Goal: Transaction & Acquisition: Book appointment/travel/reservation

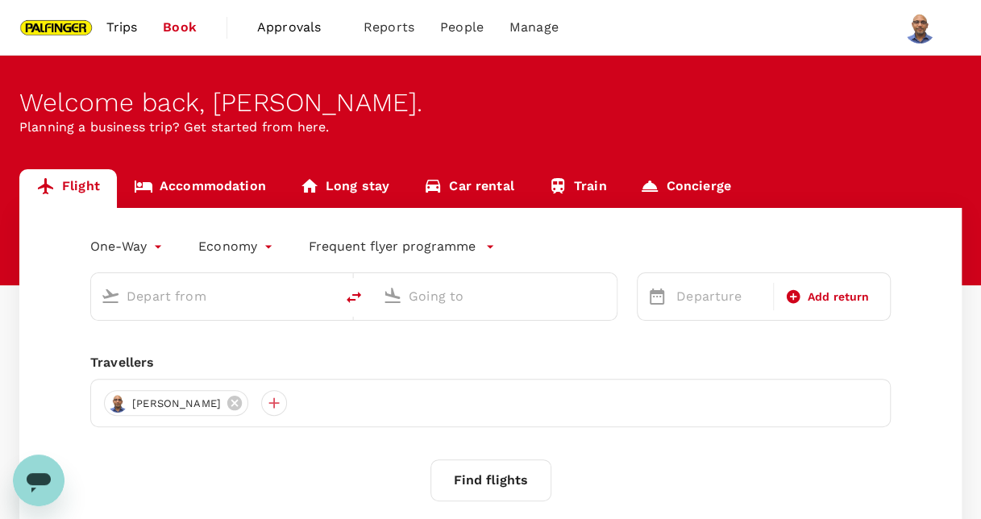
type input "[GEOGRAPHIC_DATA], [GEOGRAPHIC_DATA] (any)"
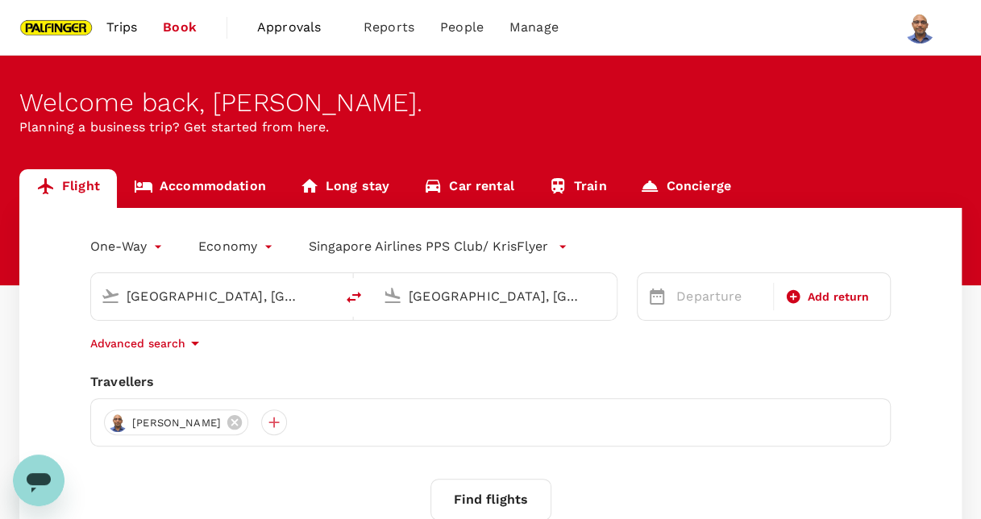
click at [159, 246] on body "Trips Book Approvals 0 Reports People Manage Welcome back , [GEOGRAPHIC_DATA] .…" at bounding box center [490, 340] width 981 height 680
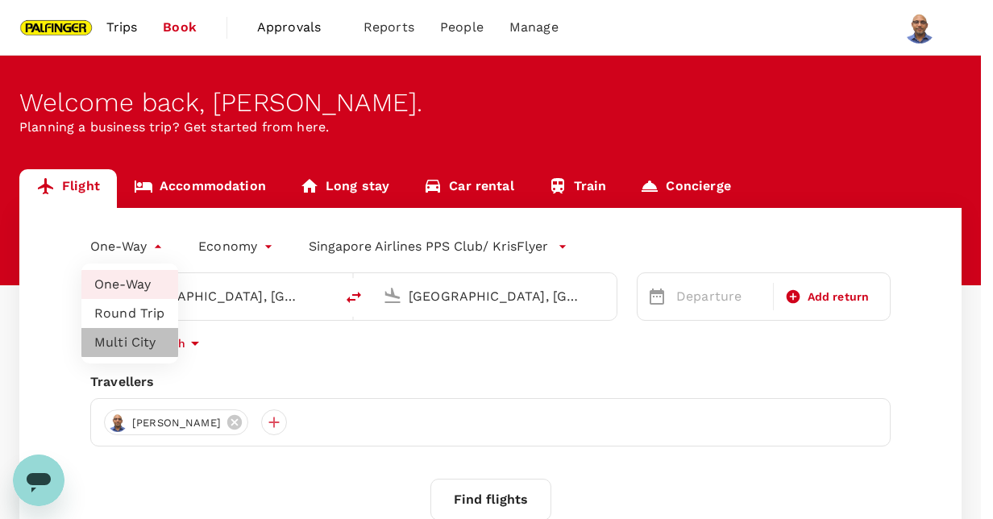
click at [150, 340] on li "Multi City" at bounding box center [129, 342] width 97 height 29
type input "multicity"
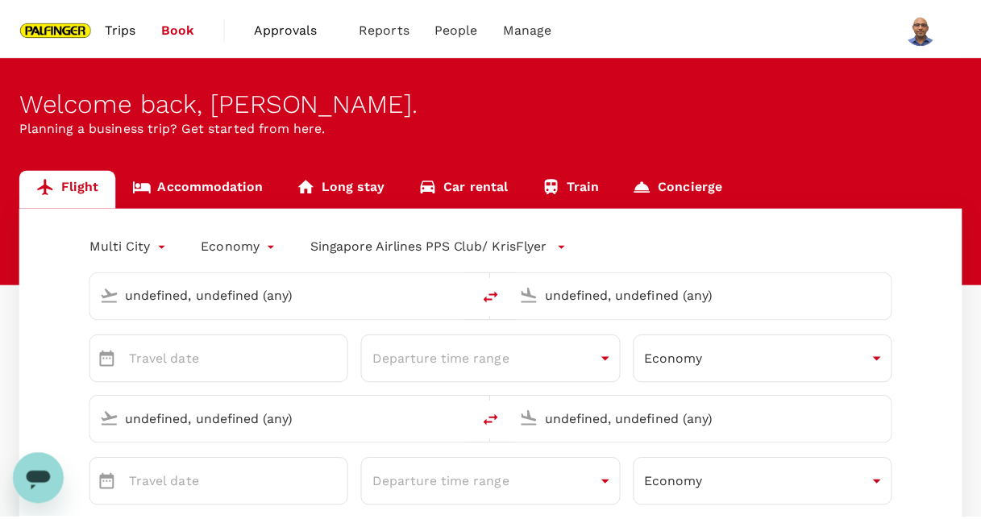
type input "[GEOGRAPHIC_DATA], [GEOGRAPHIC_DATA] (any)"
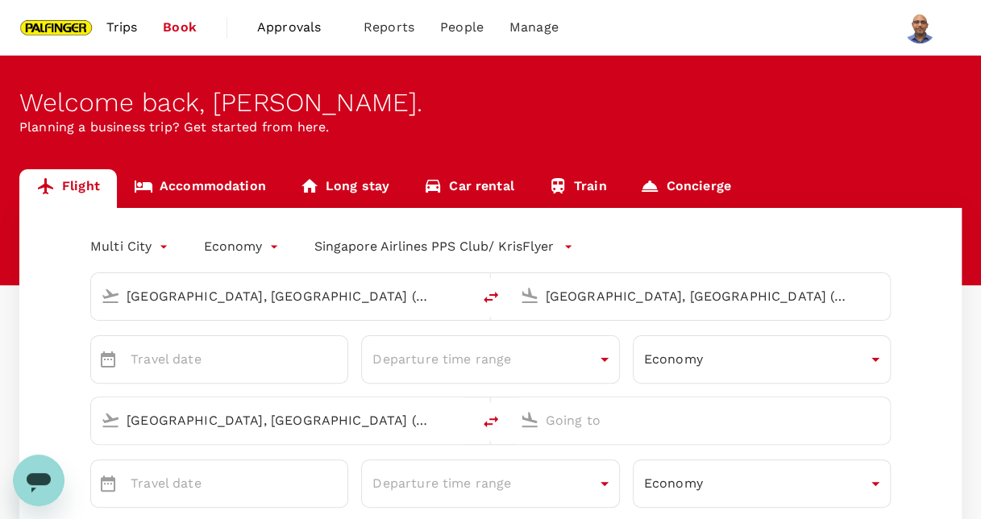
type input "[PERSON_NAME][EMAIL_ADDRESS][DOMAIN_NAME]"
type input "65"
type input "96798437"
click at [205, 305] on input "[GEOGRAPHIC_DATA], [GEOGRAPHIC_DATA] (any)" at bounding box center [282, 296] width 311 height 25
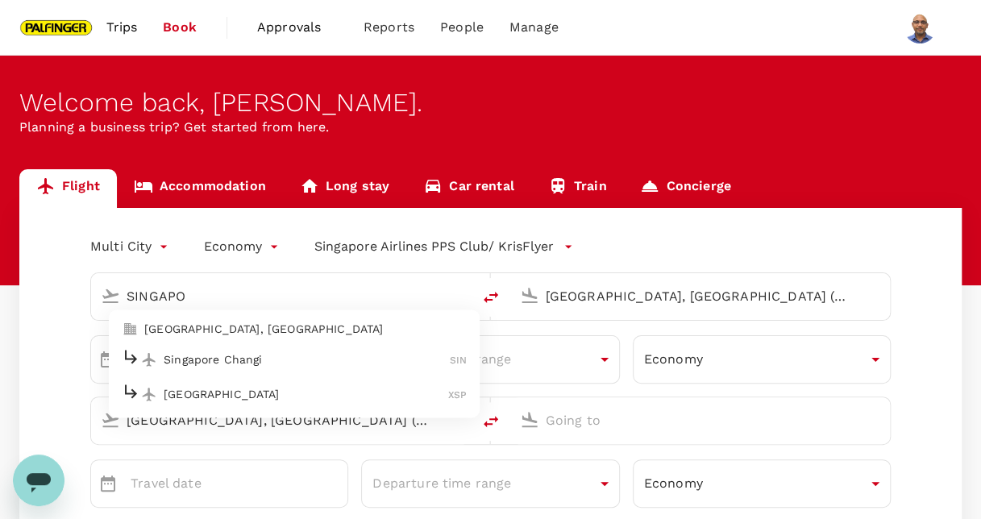
click at [218, 366] on p "Singapore Changi" at bounding box center [307, 359] width 286 height 16
type input "Singapore Changi (SIN)"
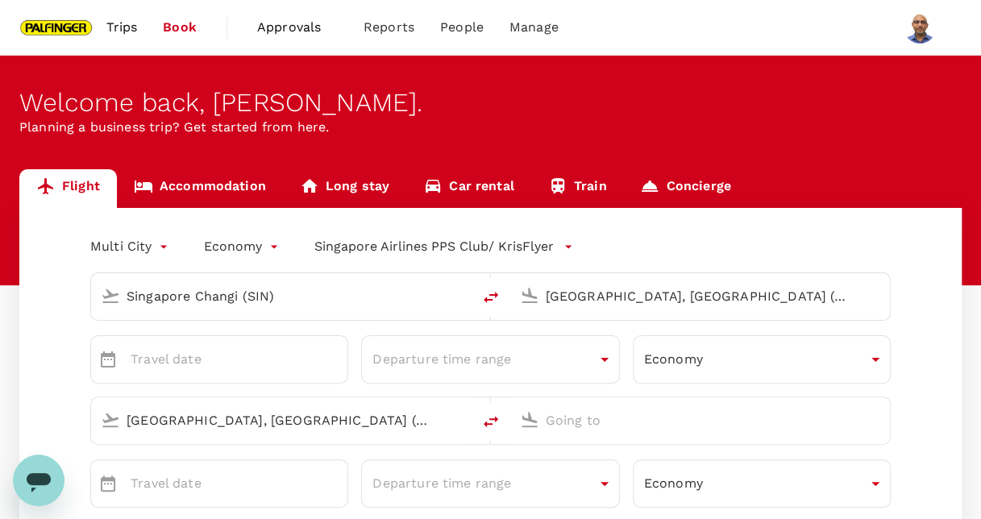
click at [578, 297] on input "[GEOGRAPHIC_DATA], [GEOGRAPHIC_DATA] (any)" at bounding box center [701, 296] width 311 height 25
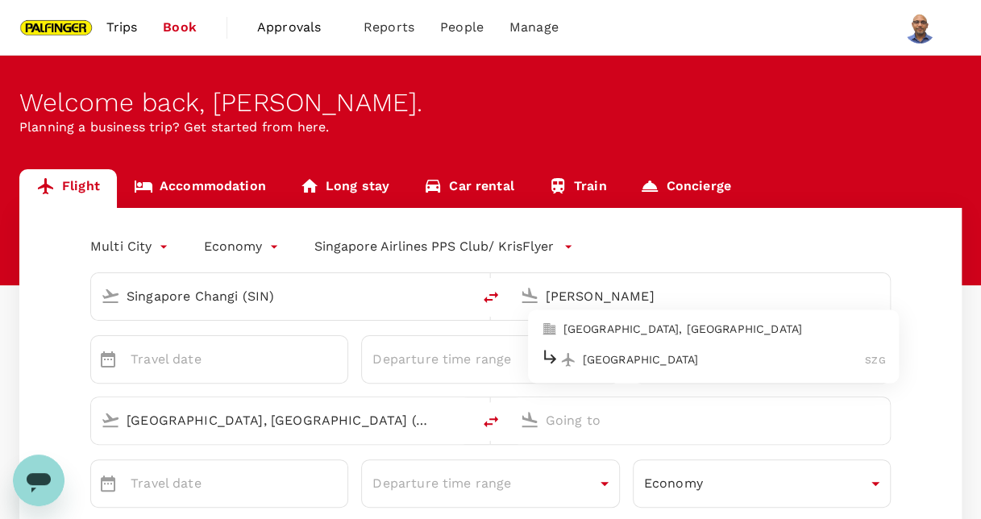
click at [638, 327] on p "[GEOGRAPHIC_DATA], [GEOGRAPHIC_DATA]" at bounding box center [724, 330] width 322 height 16
type input "[GEOGRAPHIC_DATA], [GEOGRAPHIC_DATA] (any)"
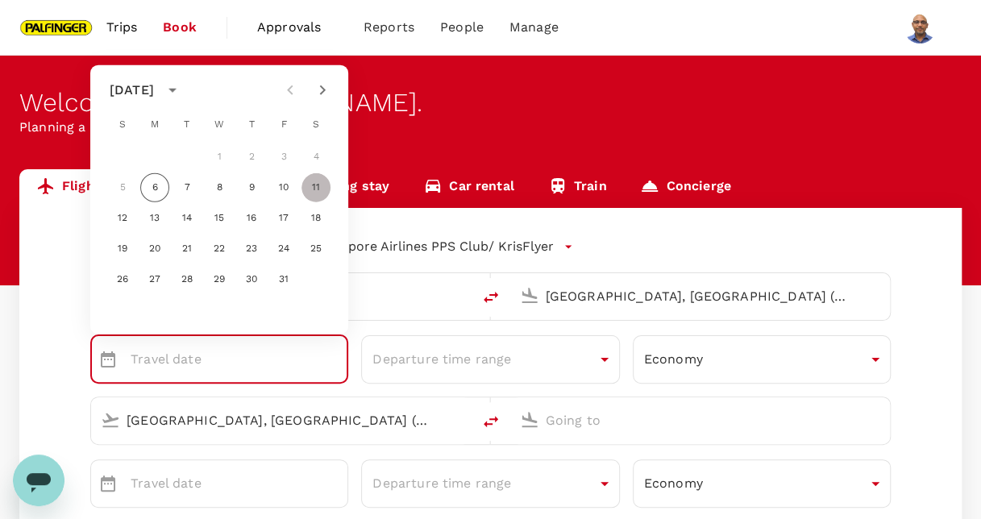
click at [318, 185] on button "11" at bounding box center [315, 187] width 29 height 29
type input "[DATE]"
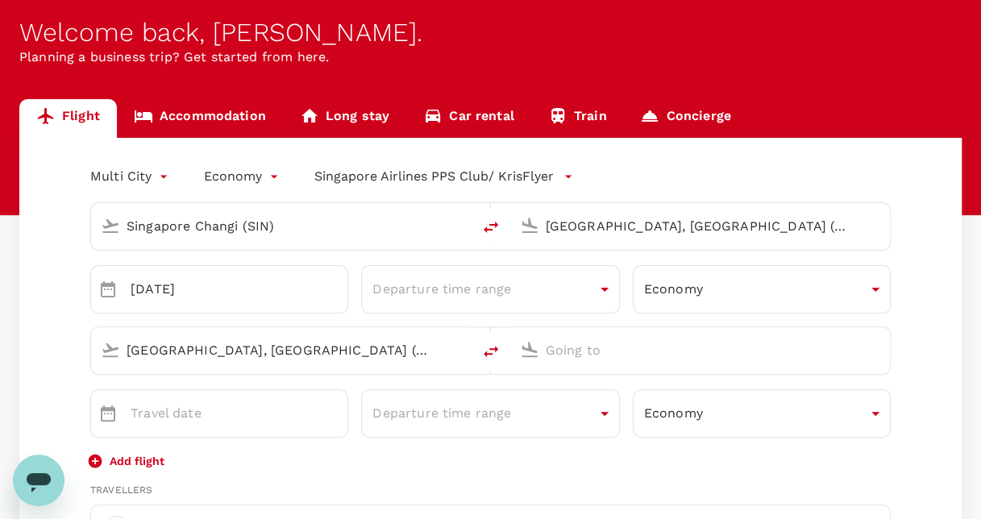
scroll to position [81, 0]
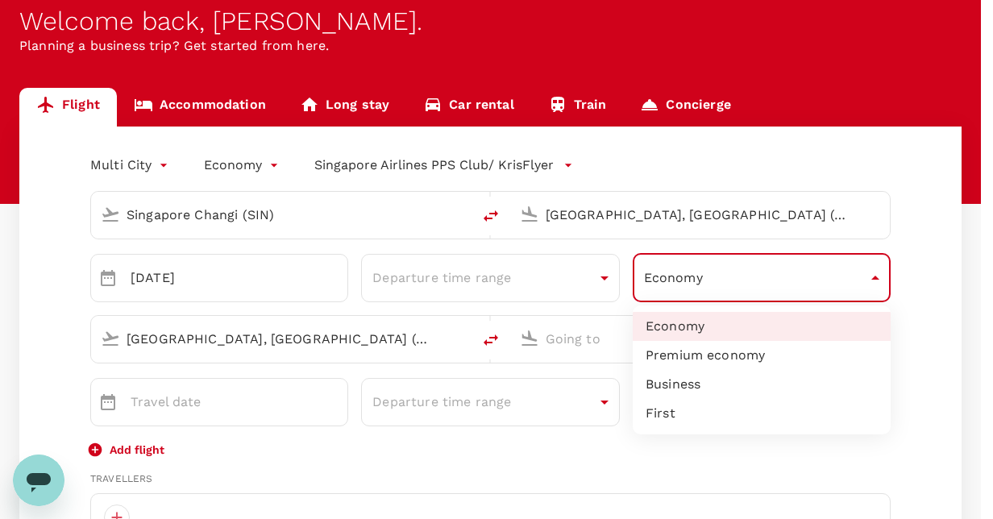
click at [717, 350] on li "Premium economy" at bounding box center [762, 355] width 258 height 29
type input "premium-economy"
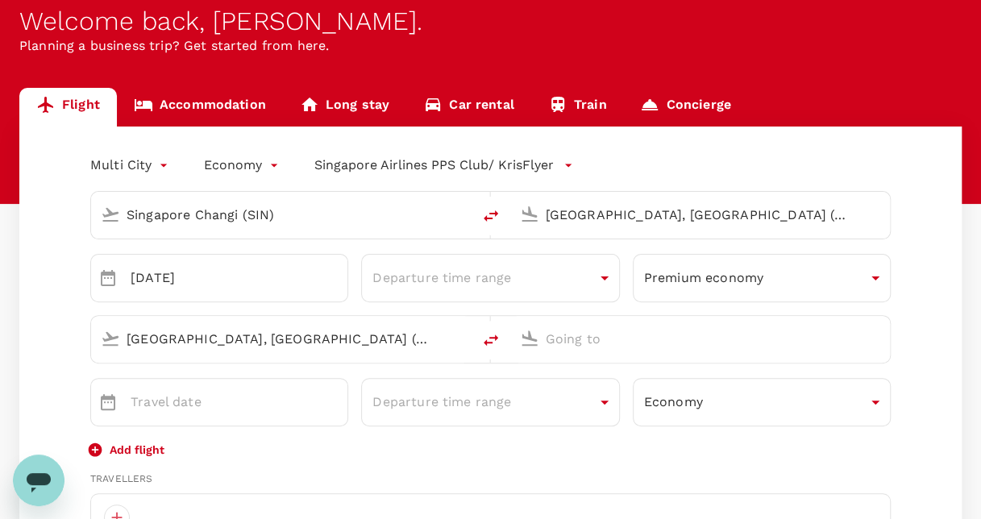
click at [588, 342] on input "text" at bounding box center [701, 338] width 311 height 25
click at [596, 371] on p "[GEOGRAPHIC_DATA], [GEOGRAPHIC_DATA]" at bounding box center [724, 371] width 322 height 16
type input "[GEOGRAPHIC_DATA], [GEOGRAPHIC_DATA] (any)"
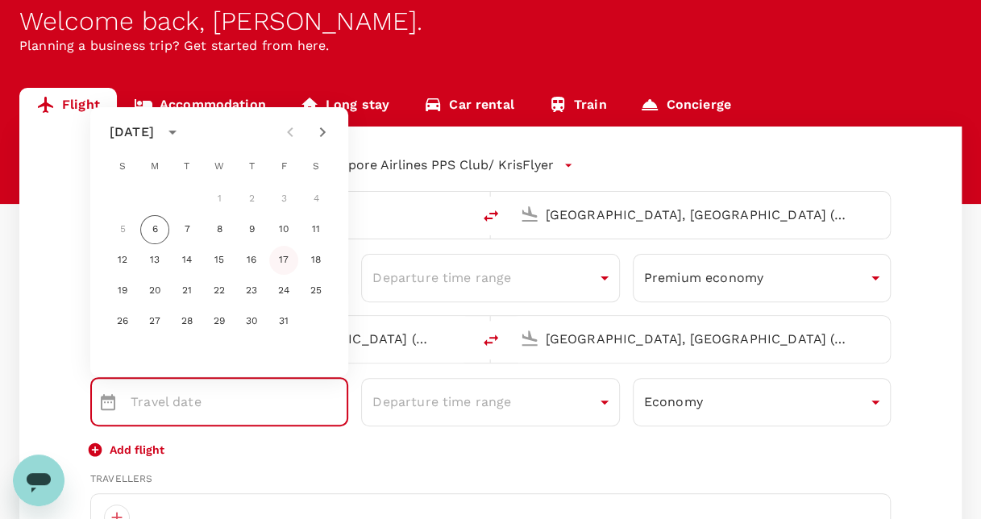
click at [284, 260] on button "17" at bounding box center [283, 260] width 29 height 29
type input "[DATE]"
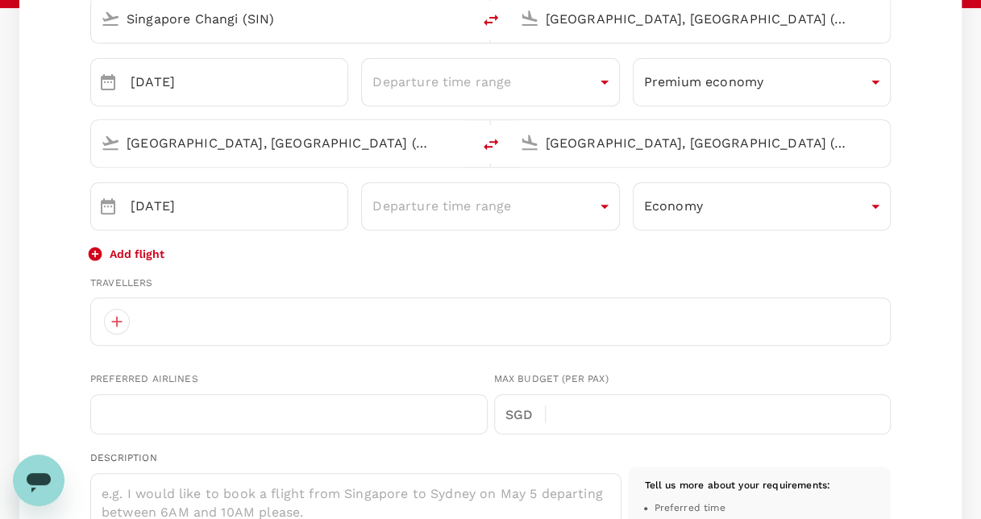
scroll to position [279, 0]
click at [114, 316] on div at bounding box center [117, 320] width 26 height 26
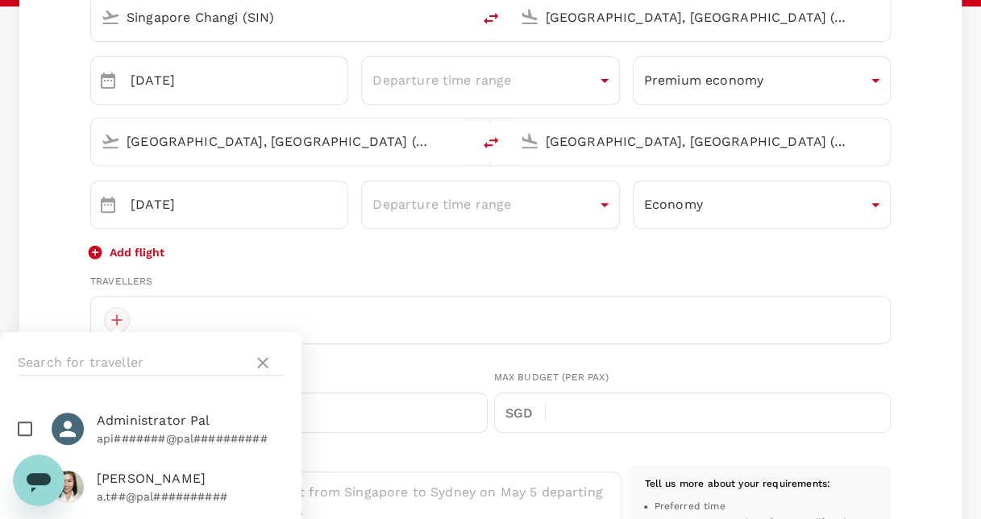
click at [114, 316] on div at bounding box center [117, 320] width 26 height 26
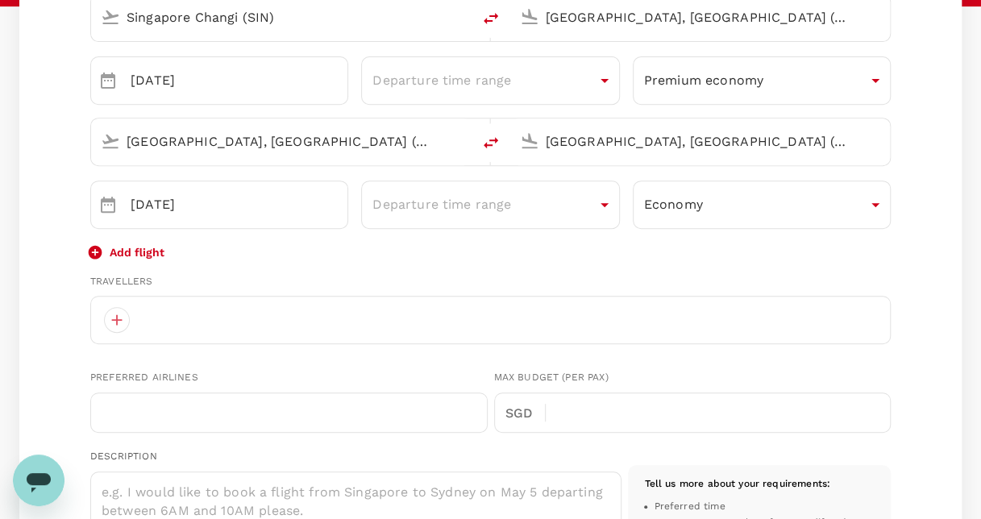
click at [167, 313] on div at bounding box center [490, 320] width 800 height 48
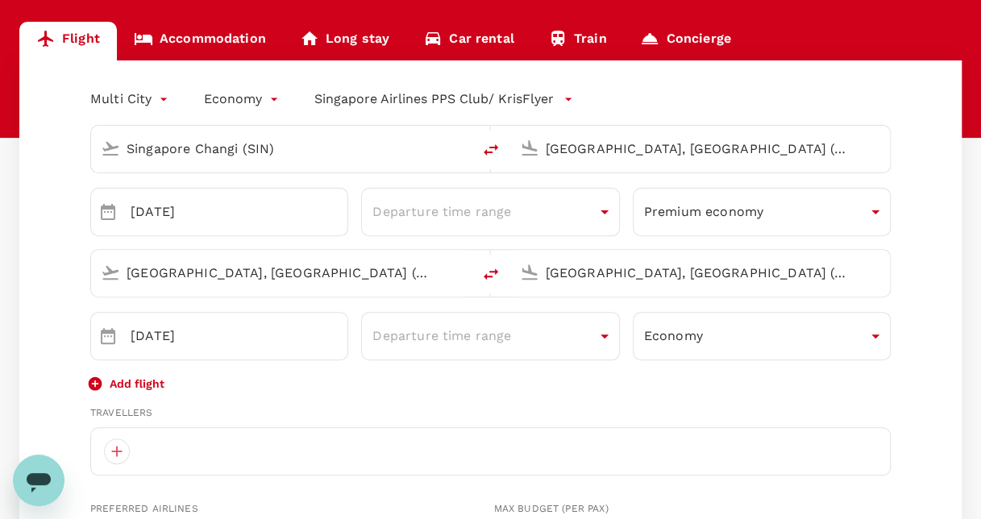
scroll to position [154, 0]
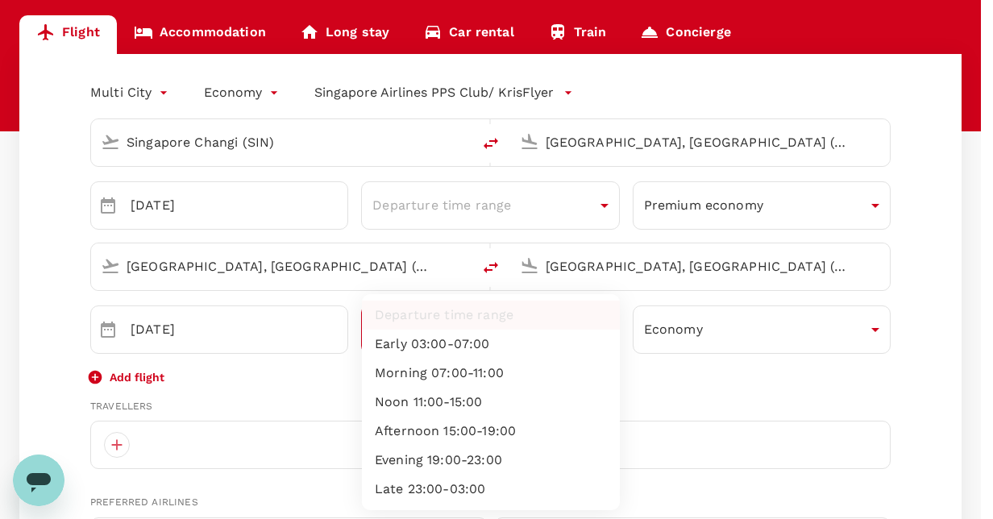
click at [482, 459] on li "Evening 19:00-23:00" at bounding box center [491, 460] width 258 height 29
type input "evening"
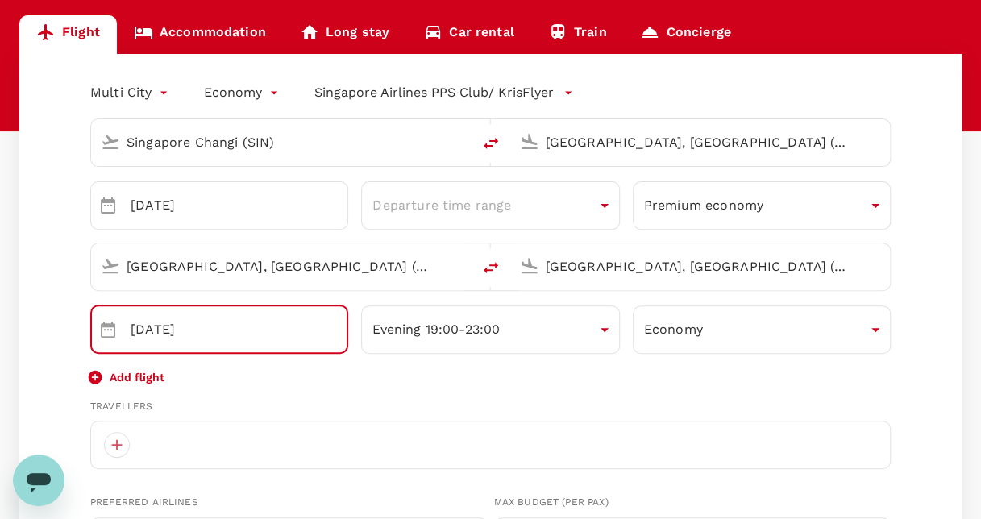
click at [193, 340] on input "[DATE]" at bounding box center [240, 329] width 218 height 48
click at [115, 337] on icon "Choose date, selected date is Oct 17, 2025" at bounding box center [107, 329] width 19 height 19
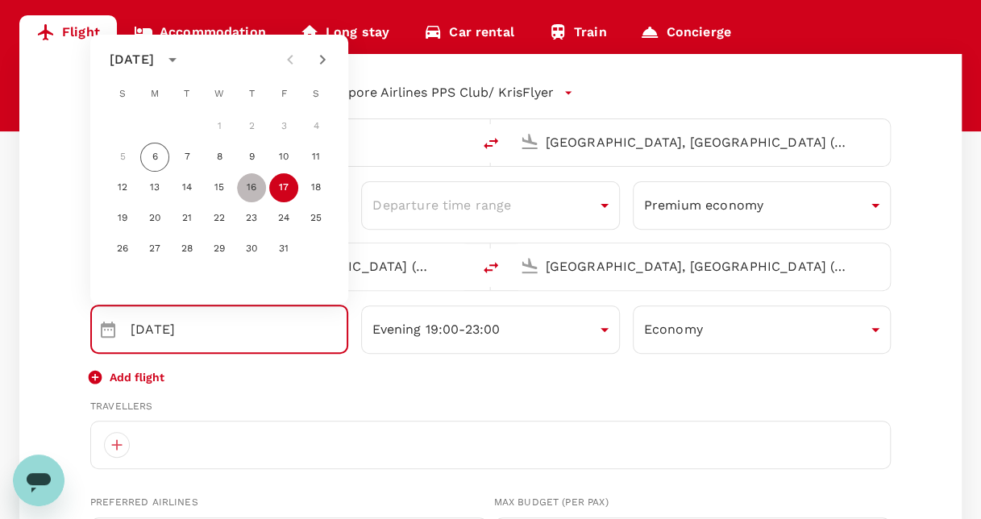
click at [255, 191] on button "16" at bounding box center [251, 187] width 29 height 29
type input "[DATE]"
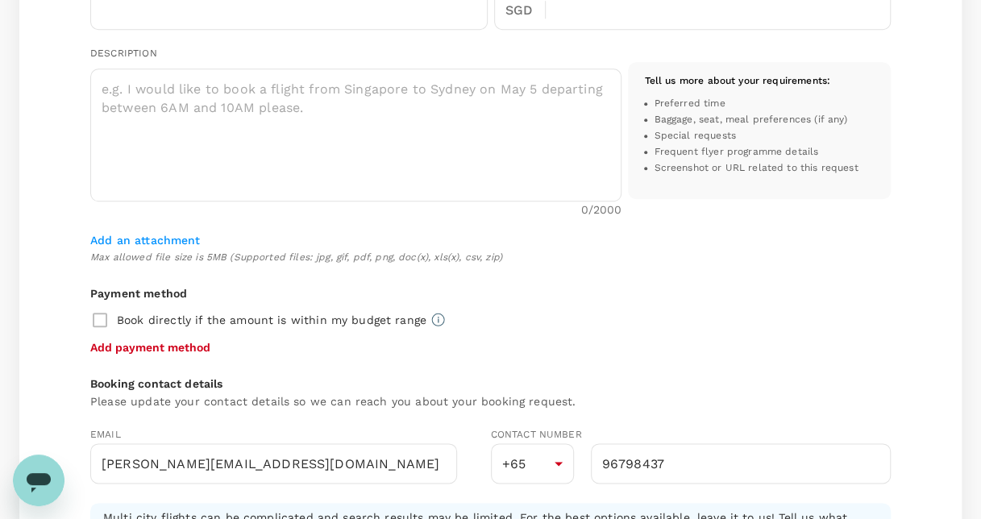
scroll to position [919, 0]
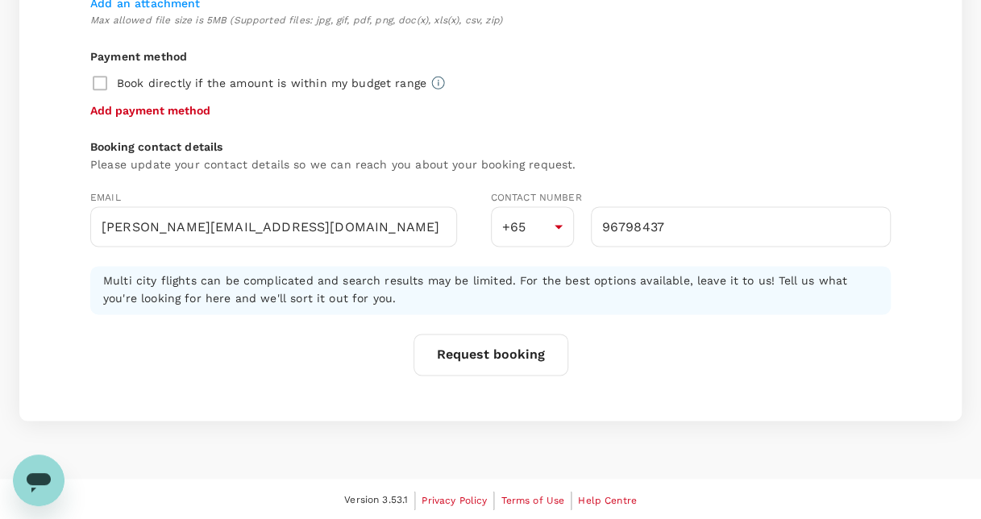
click at [482, 348] on button "Request booking" at bounding box center [490, 355] width 155 height 42
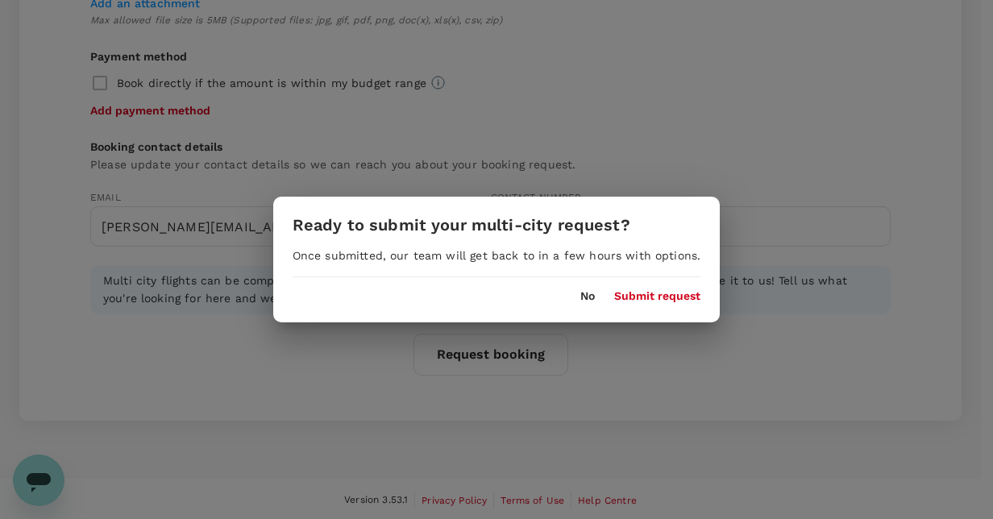
click at [645, 297] on button "Submit request" at bounding box center [657, 296] width 86 height 13
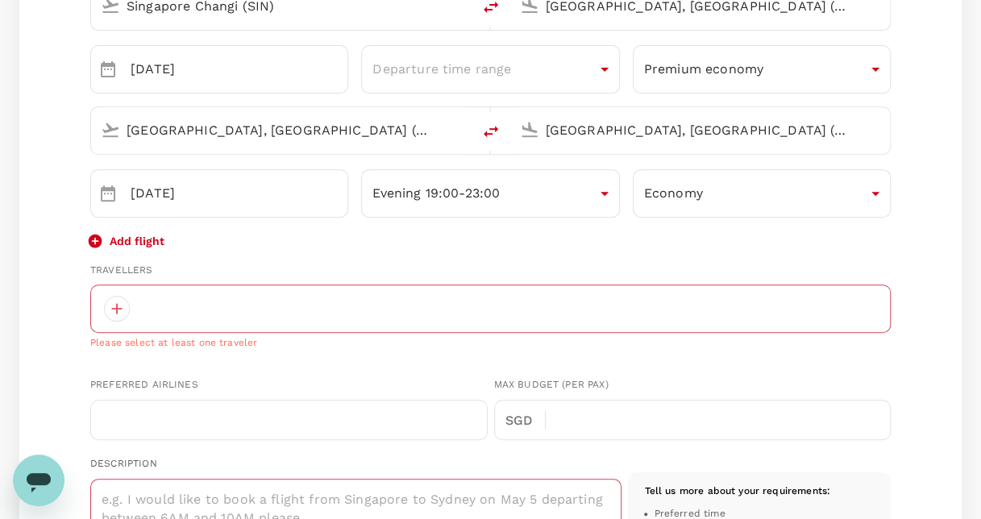
scroll to position [327, 0]
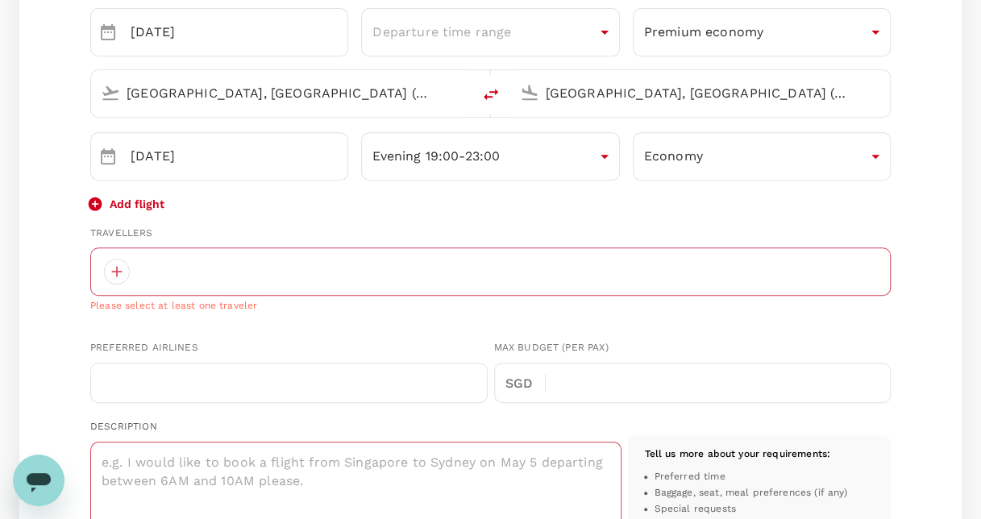
click at [160, 226] on div "Travellers" at bounding box center [490, 234] width 800 height 16
click at [62, 255] on div "Multi City multicity Economy economy Singapore Airlines PPS Club/ KrisFlyer [GE…" at bounding box center [490, 465] width 942 height 1169
click at [113, 272] on div at bounding box center [117, 272] width 26 height 26
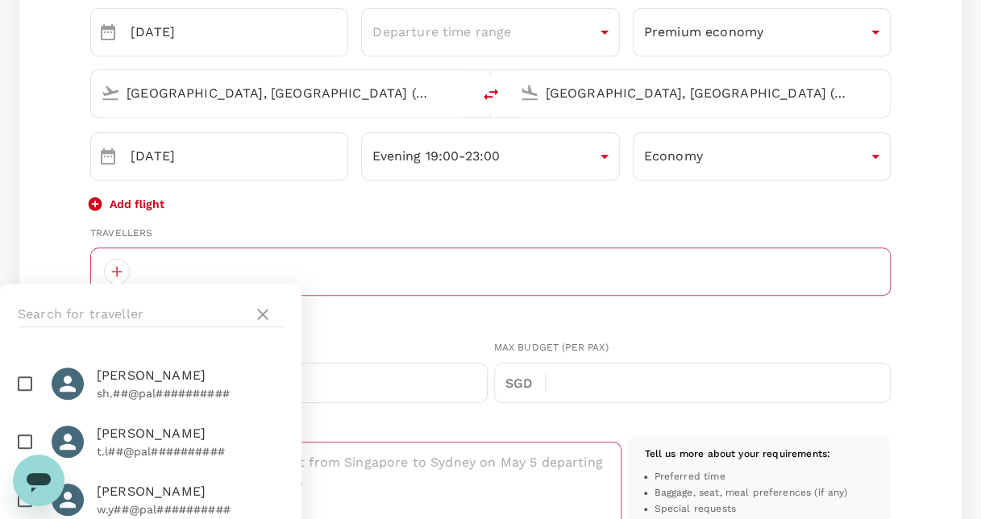
scroll to position [0, 0]
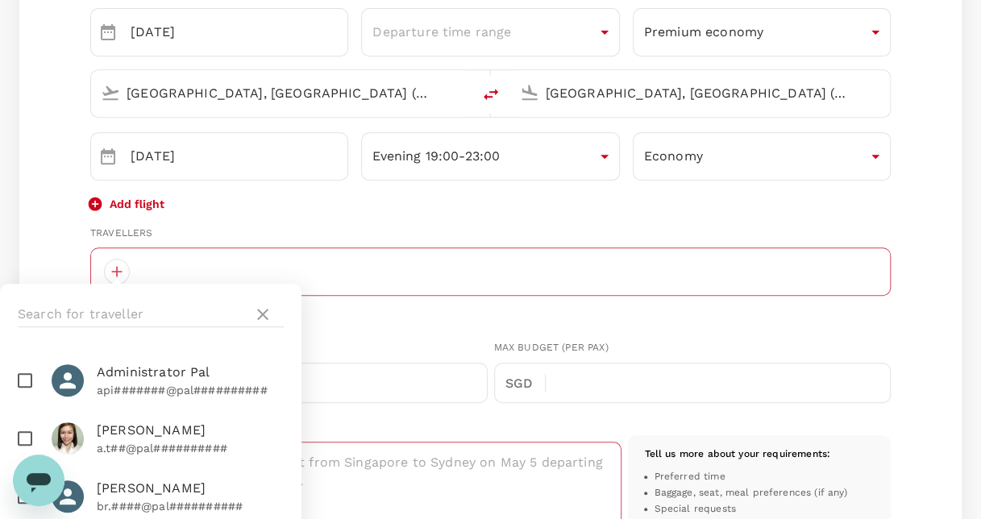
click at [284, 265] on div at bounding box center [490, 271] width 800 height 48
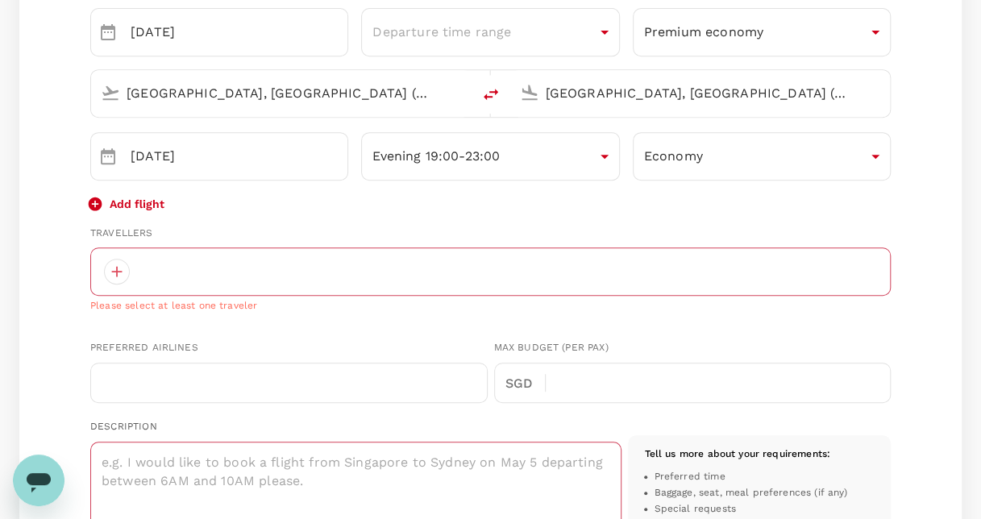
click at [608, 226] on div "Travellers" at bounding box center [490, 234] width 800 height 16
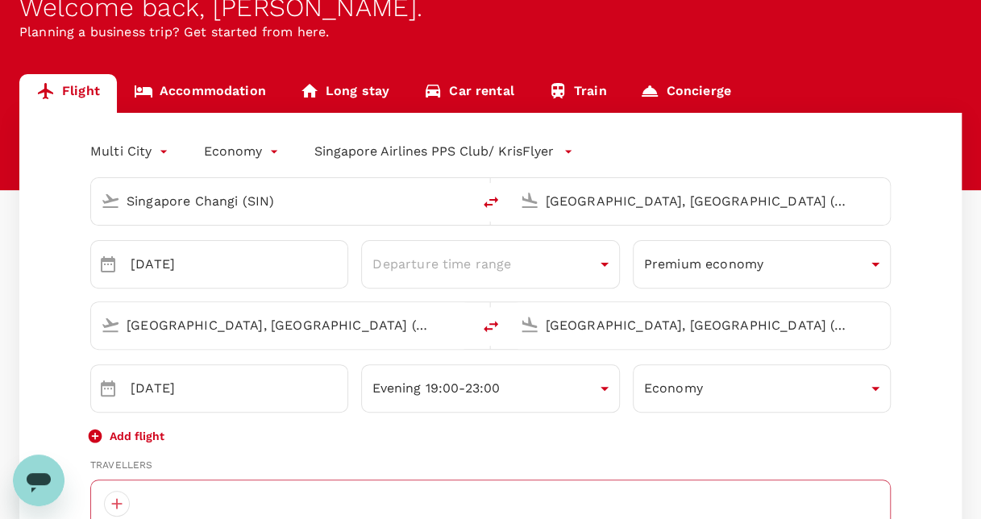
scroll to position [103, 0]
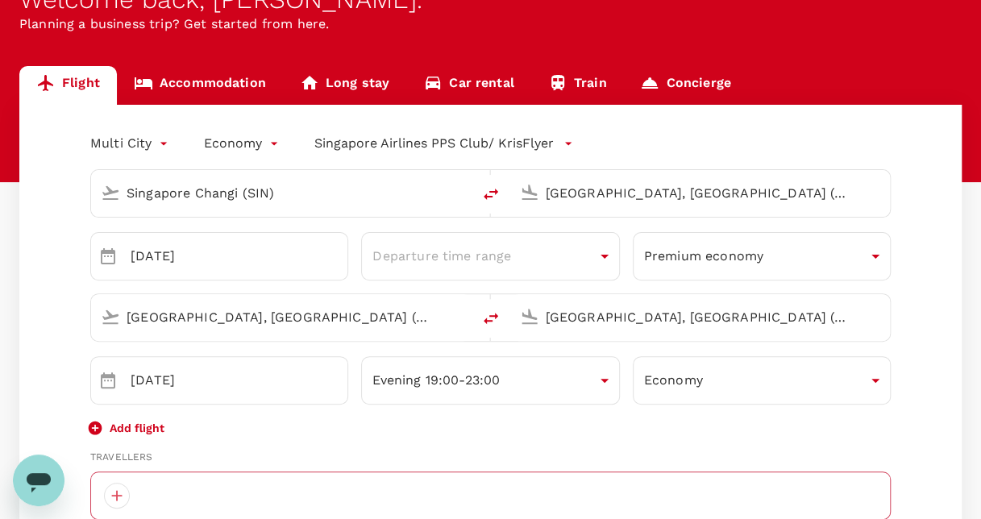
click at [564, 149] on icon "button" at bounding box center [568, 143] width 16 height 16
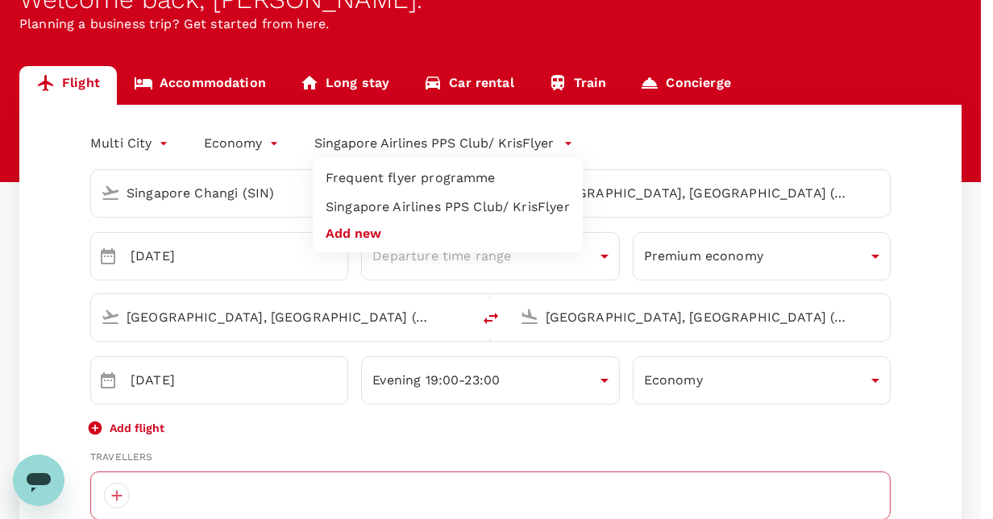
click at [564, 149] on div at bounding box center [496, 259] width 993 height 519
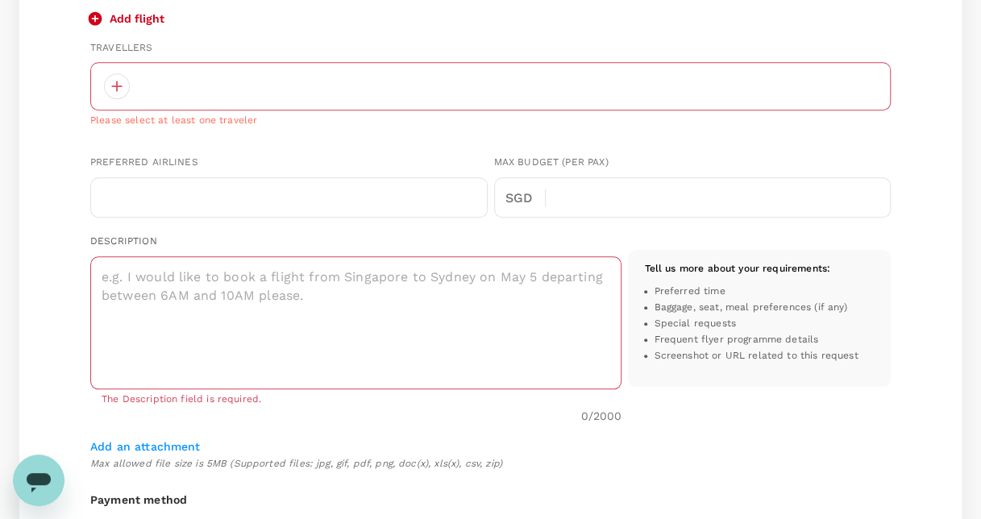
scroll to position [539, 0]
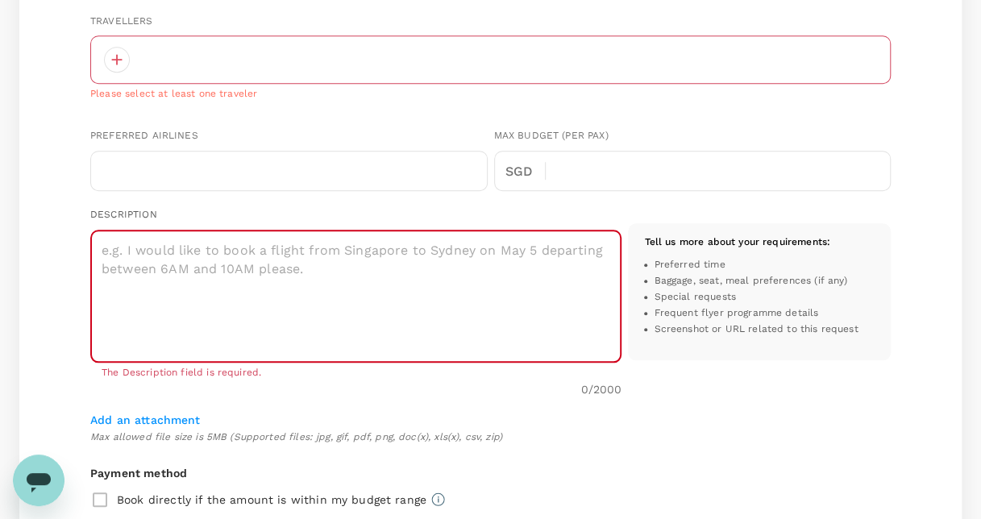
click at [229, 266] on textarea at bounding box center [355, 296] width 531 height 133
type textarea "r"
type textarea "f"
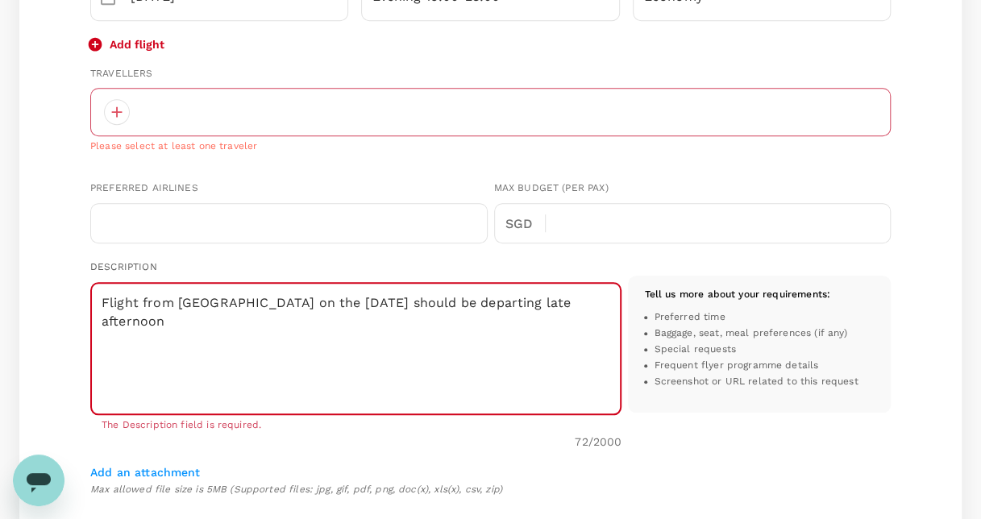
scroll to position [492, 0]
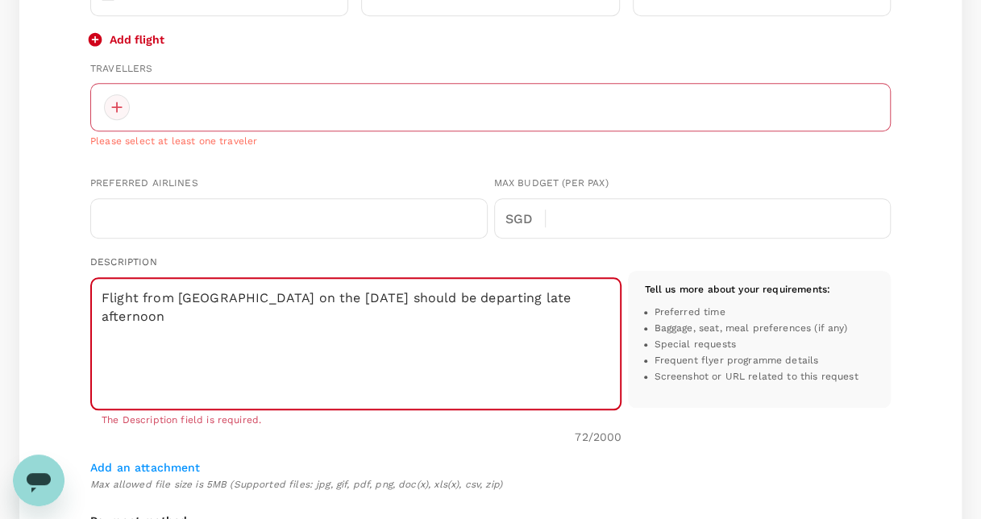
type textarea "Flight from [GEOGRAPHIC_DATA] on the [DATE] should be departing late afternoon"
click at [122, 103] on div at bounding box center [117, 107] width 26 height 26
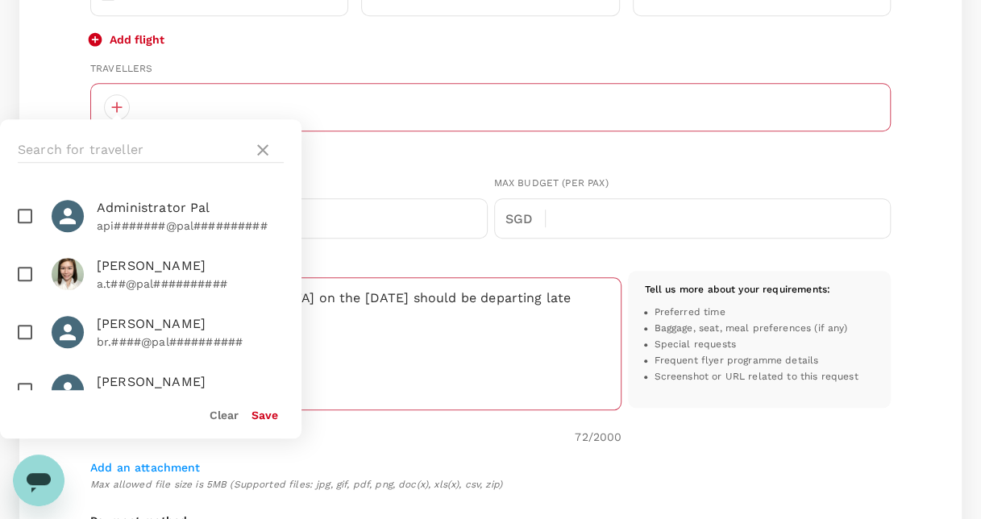
click at [226, 422] on div "Clear" at bounding box center [218, 408] width 42 height 32
click at [226, 417] on button "Clear" at bounding box center [224, 415] width 29 height 13
click at [256, 416] on button "Save" at bounding box center [264, 415] width 27 height 13
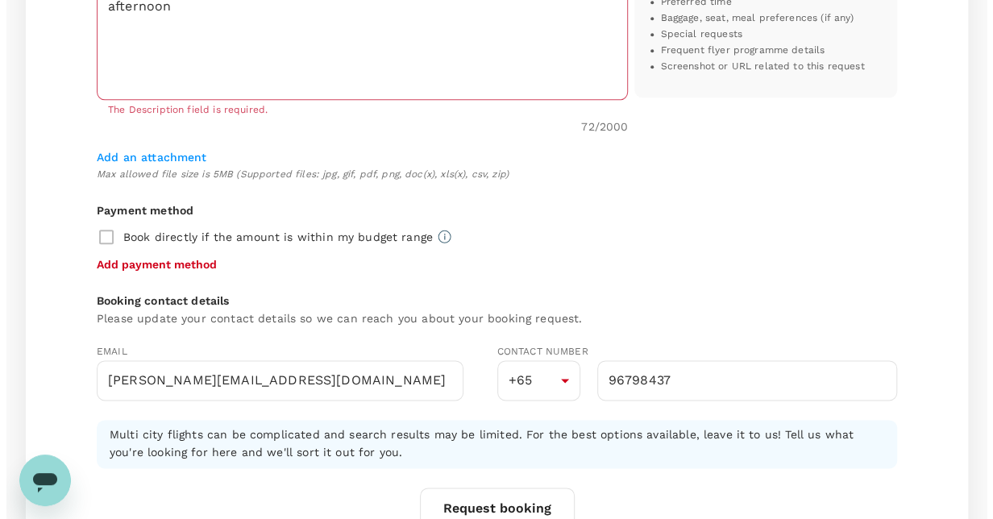
scroll to position [935, 0]
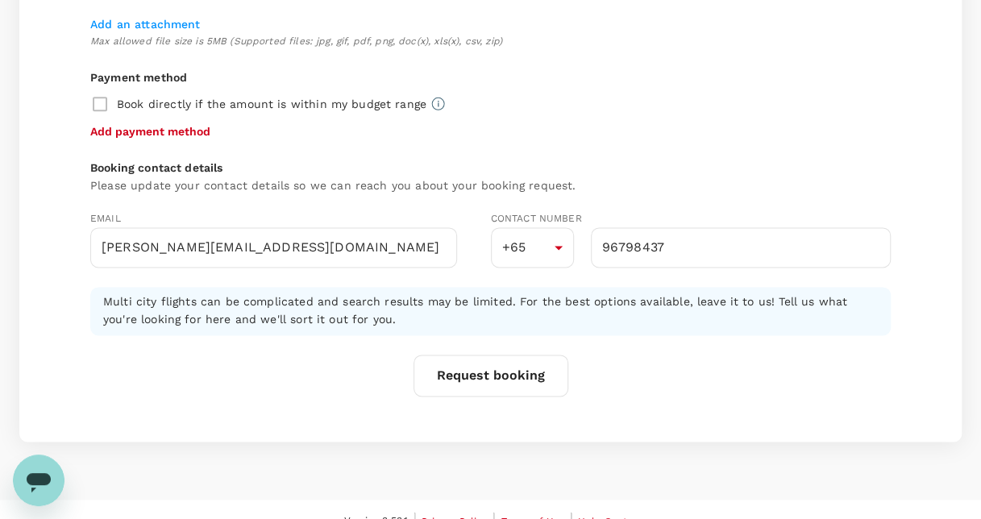
click at [509, 363] on button "Request booking" at bounding box center [490, 376] width 155 height 42
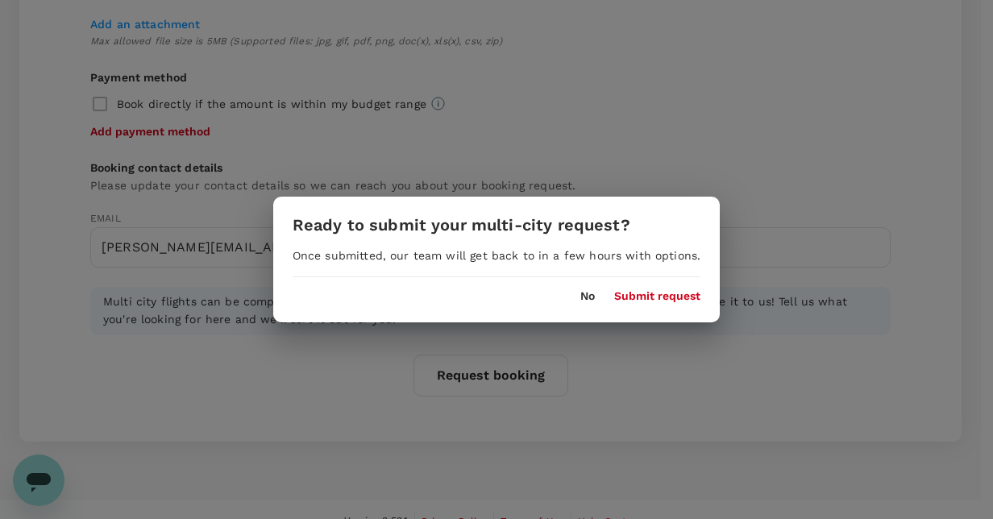
click at [645, 301] on button "Submit request" at bounding box center [657, 296] width 86 height 13
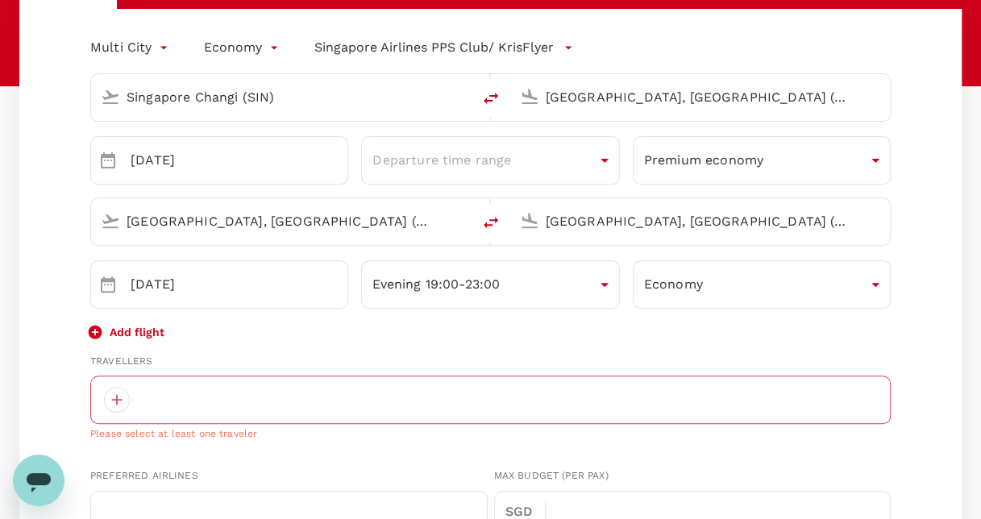
scroll to position [293, 0]
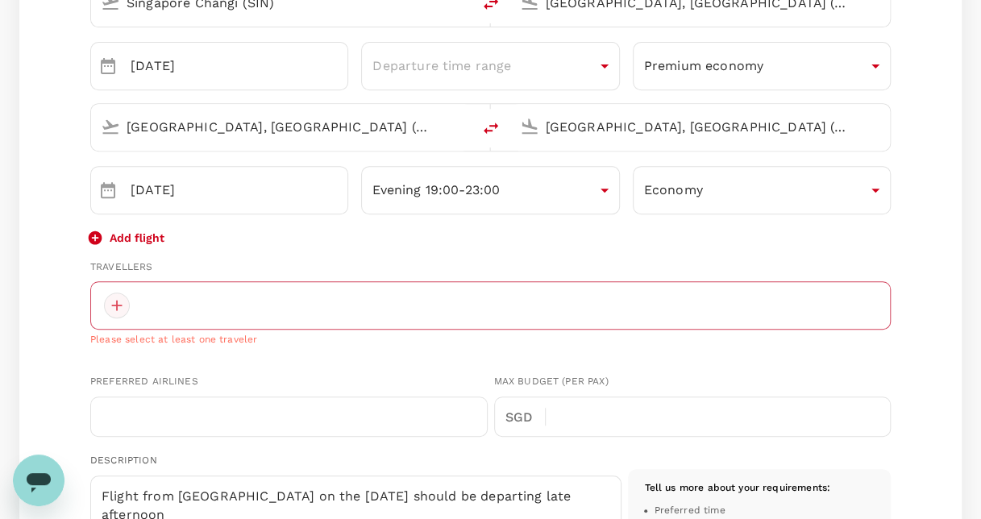
click at [119, 299] on div at bounding box center [117, 306] width 26 height 26
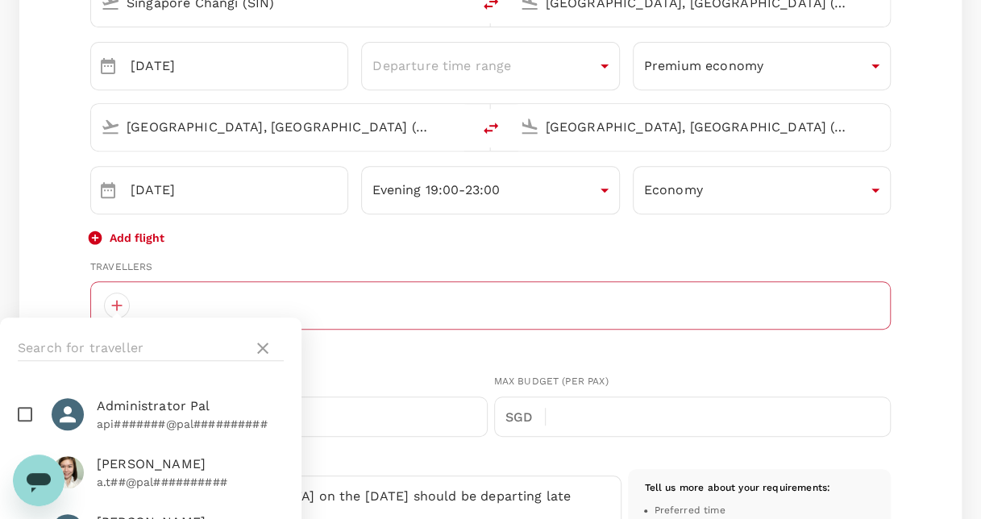
click at [170, 393] on li "Administrator Pal api#######@pal##########" at bounding box center [150, 414] width 301 height 58
click at [27, 414] on input "checkbox" at bounding box center [25, 414] width 34 height 34
checkbox input "false"
click at [146, 351] on input "text" at bounding box center [132, 348] width 229 height 26
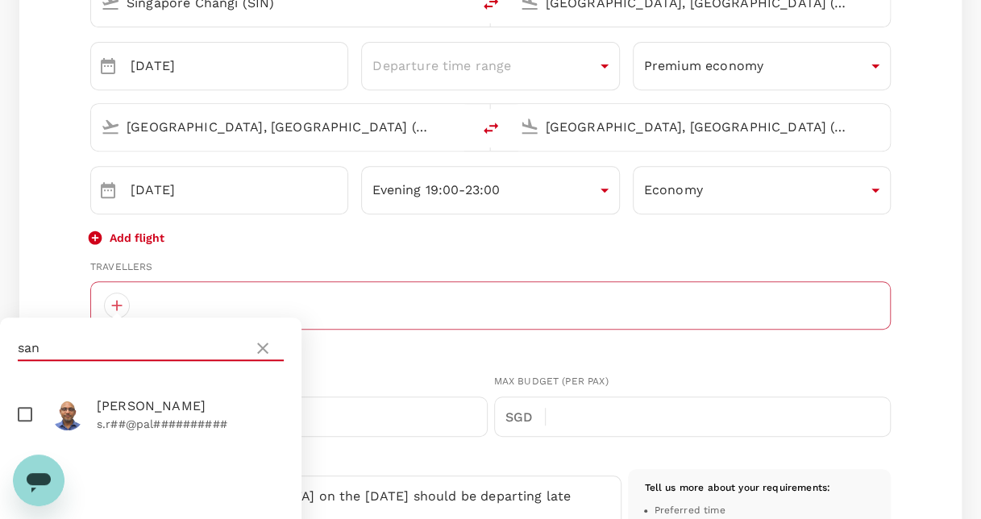
type input "san"
click at [152, 404] on span "[PERSON_NAME]" at bounding box center [190, 406] width 187 height 19
checkbox input "true"
click at [256, 351] on icon at bounding box center [262, 347] width 19 height 19
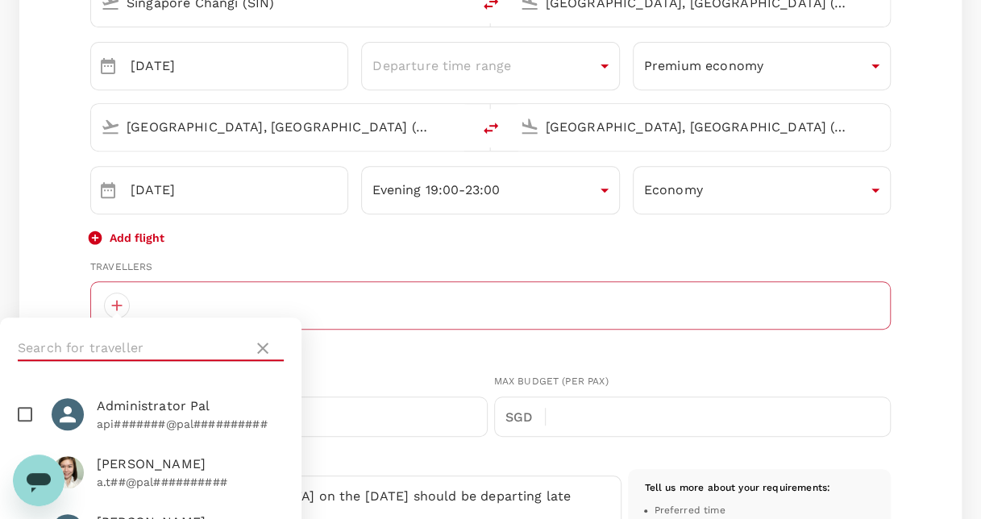
click at [147, 345] on input "text" at bounding box center [132, 348] width 229 height 26
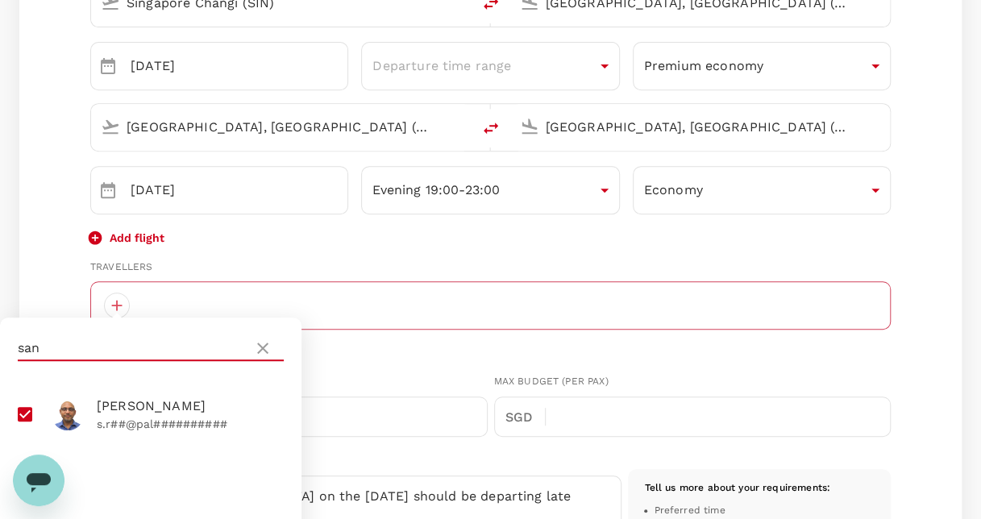
type input "san"
click at [128, 412] on span "[PERSON_NAME]" at bounding box center [190, 406] width 187 height 19
click at [29, 416] on input "checkbox" at bounding box center [25, 414] width 34 height 34
checkbox input "true"
click at [630, 371] on div "Max Budget (per pax) SGD ​" at bounding box center [690, 401] width 404 height 69
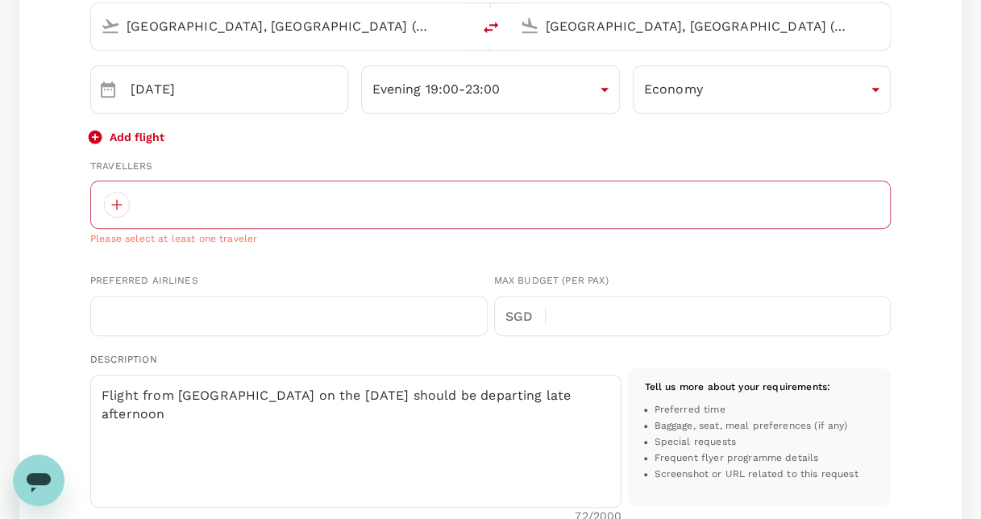
scroll to position [391, 0]
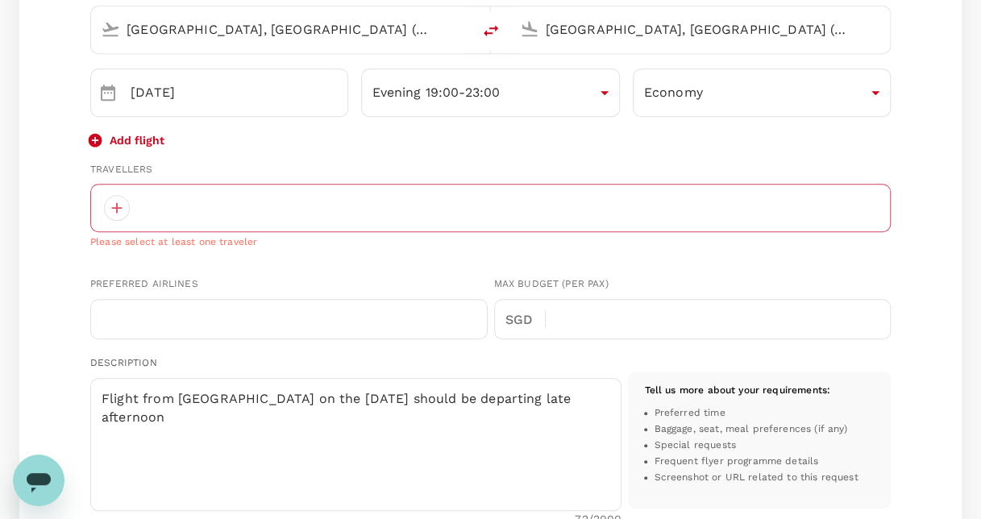
click at [200, 212] on div at bounding box center [490, 208] width 800 height 48
click at [115, 209] on div at bounding box center [117, 208] width 26 height 26
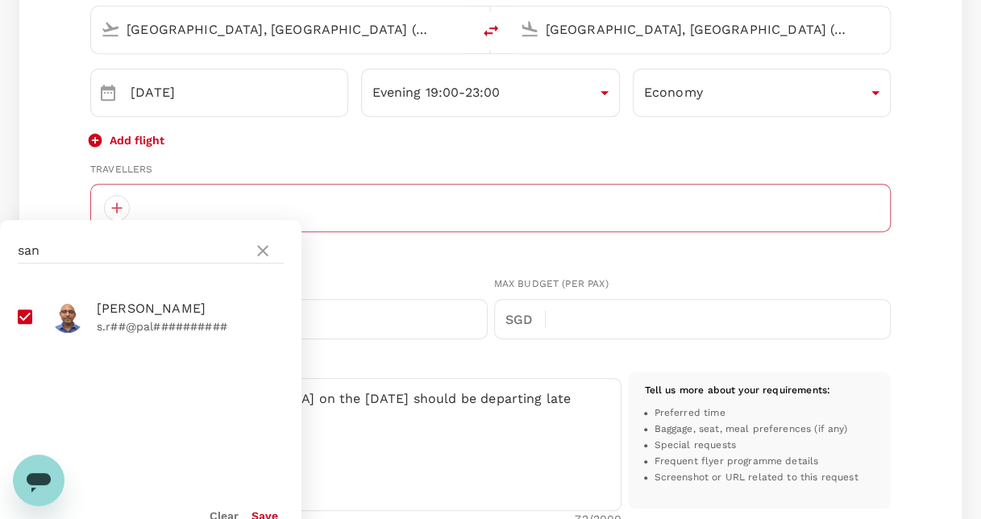
click at [271, 517] on button "Save" at bounding box center [264, 515] width 27 height 13
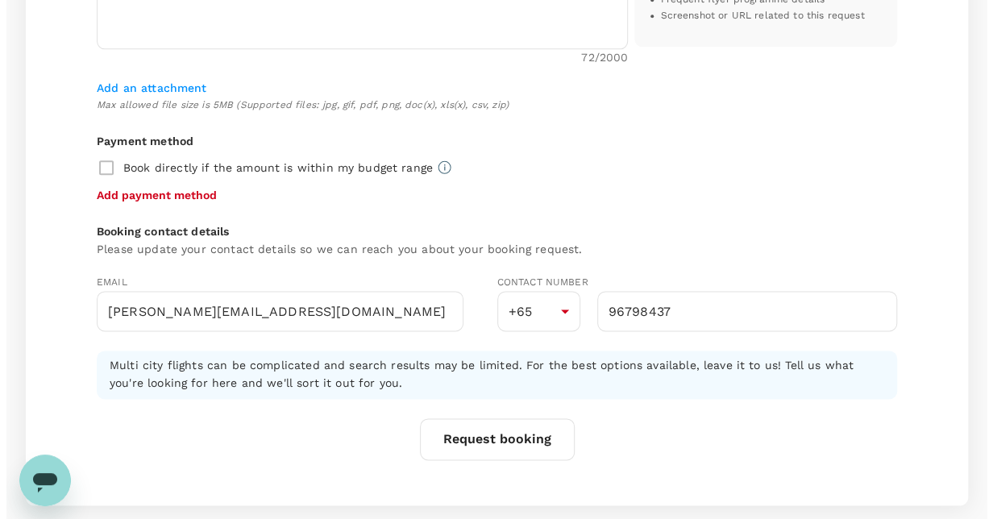
scroll to position [856, 0]
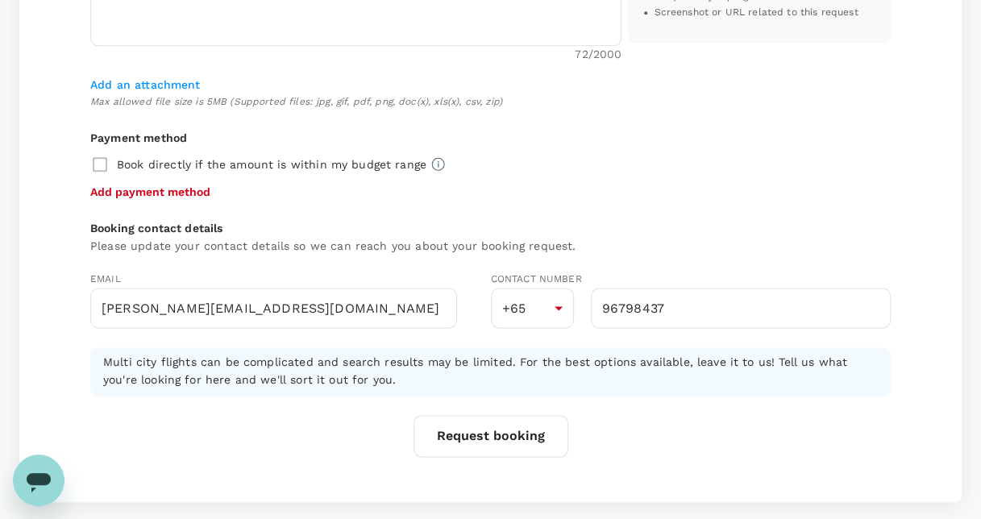
click at [490, 430] on button "Request booking" at bounding box center [490, 436] width 155 height 42
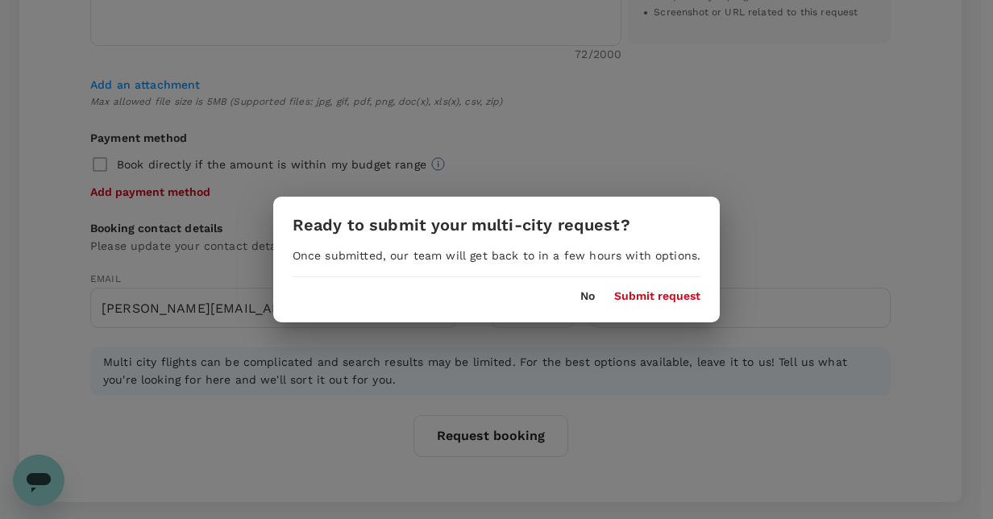
click at [633, 300] on button "Submit request" at bounding box center [657, 296] width 86 height 13
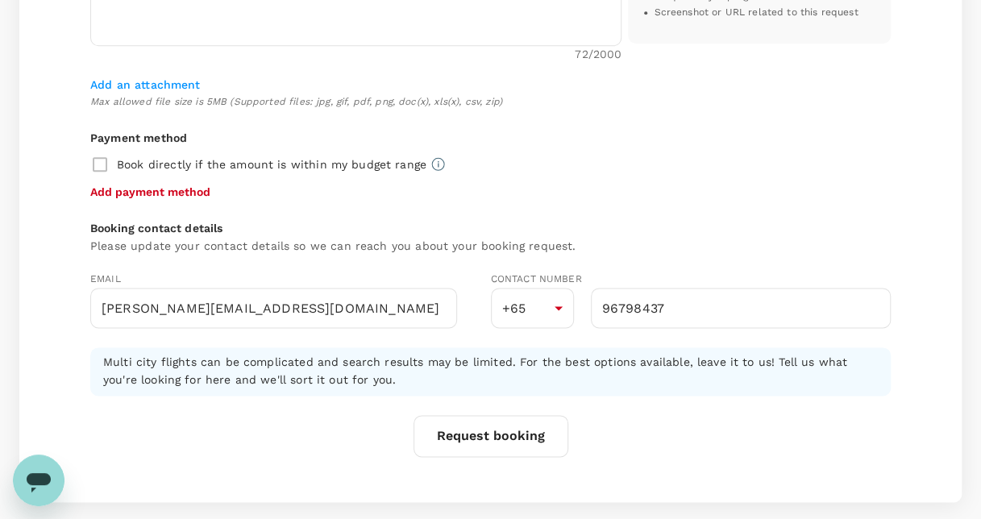
scroll to position [24, 0]
